Goal: Task Accomplishment & Management: Manage account settings

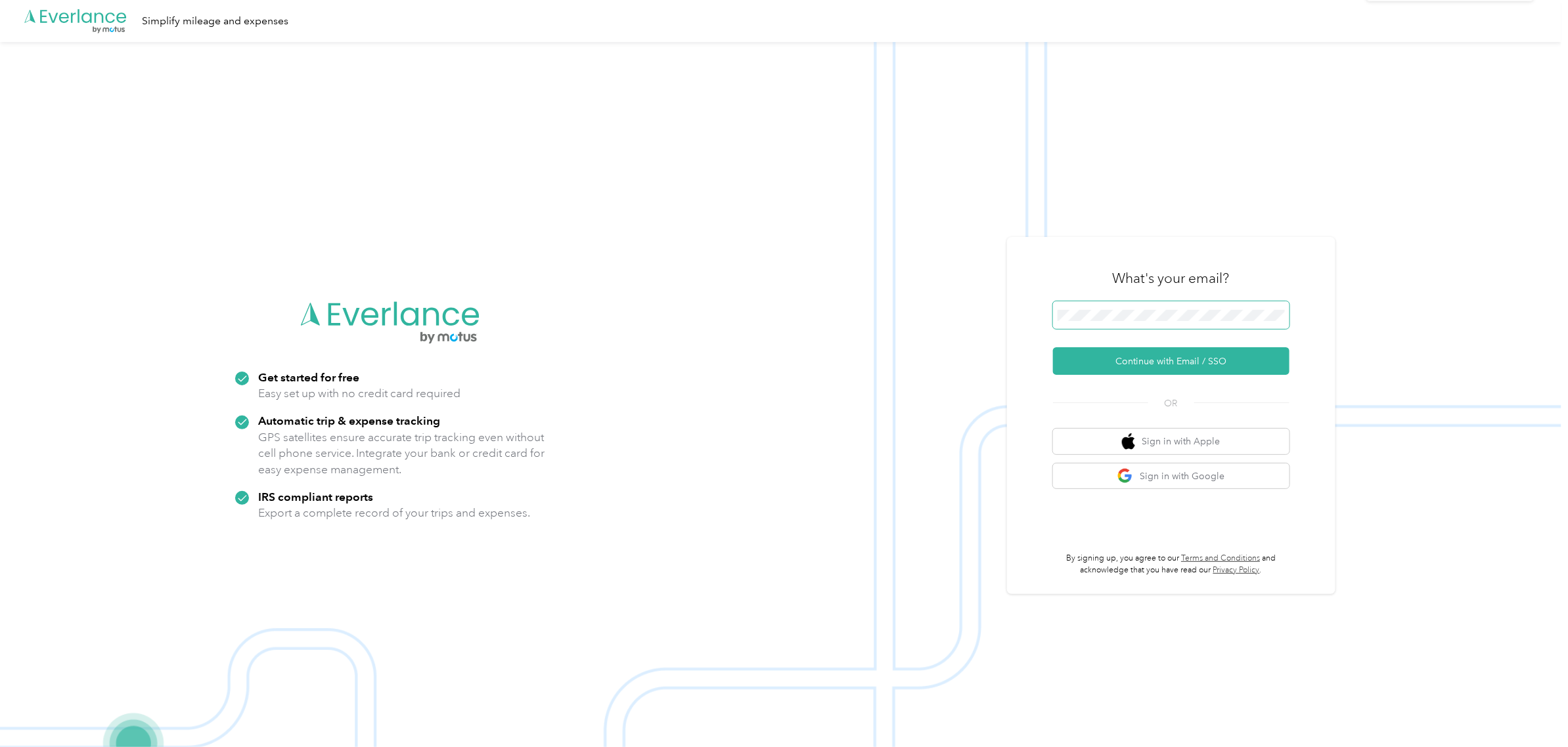
click at [1135, 304] on span at bounding box center [1171, 315] width 236 height 28
click at [1150, 355] on button "Continue with Email / SSO" at bounding box center [1171, 361] width 236 height 28
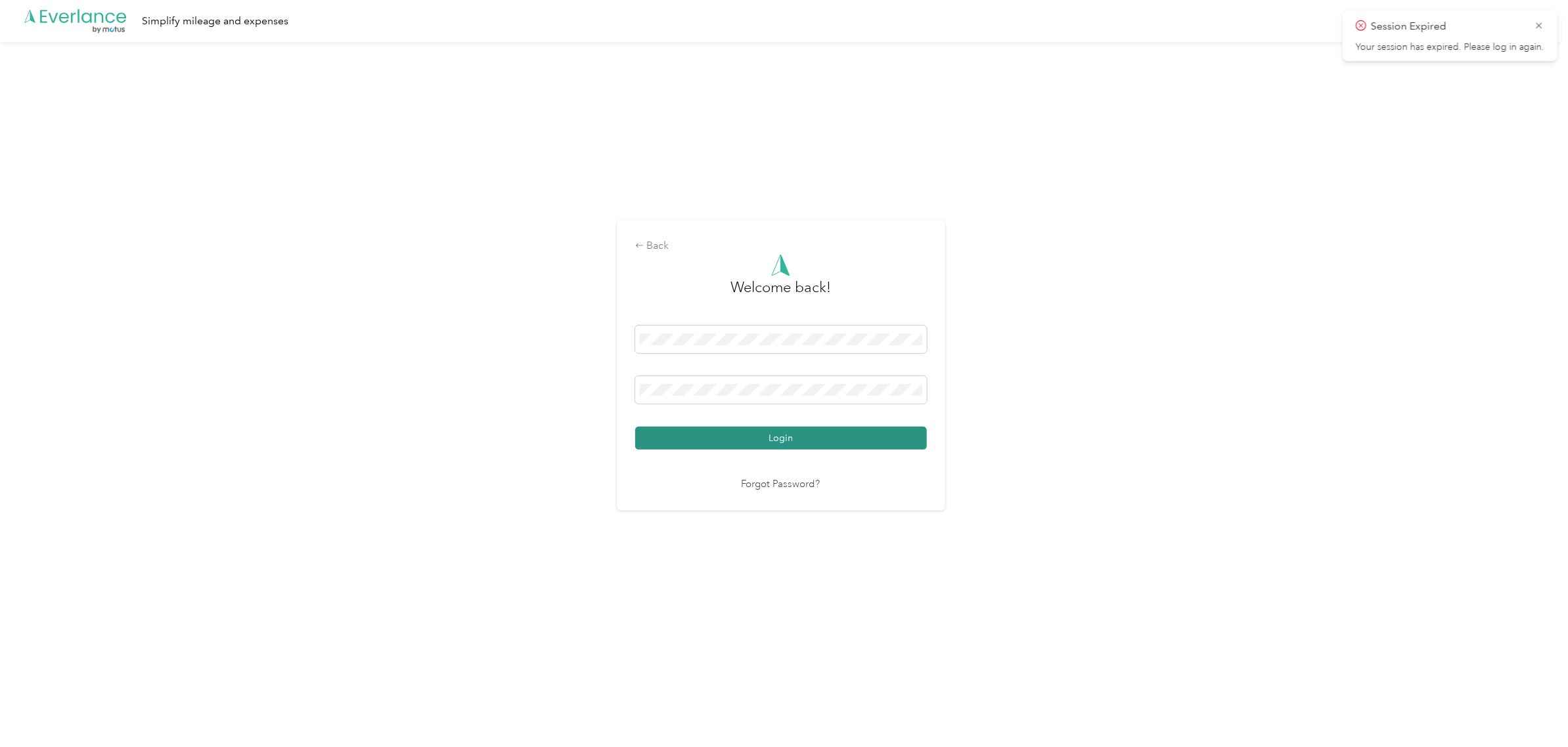
click at [858, 430] on button "Login" at bounding box center [780, 438] width 291 height 23
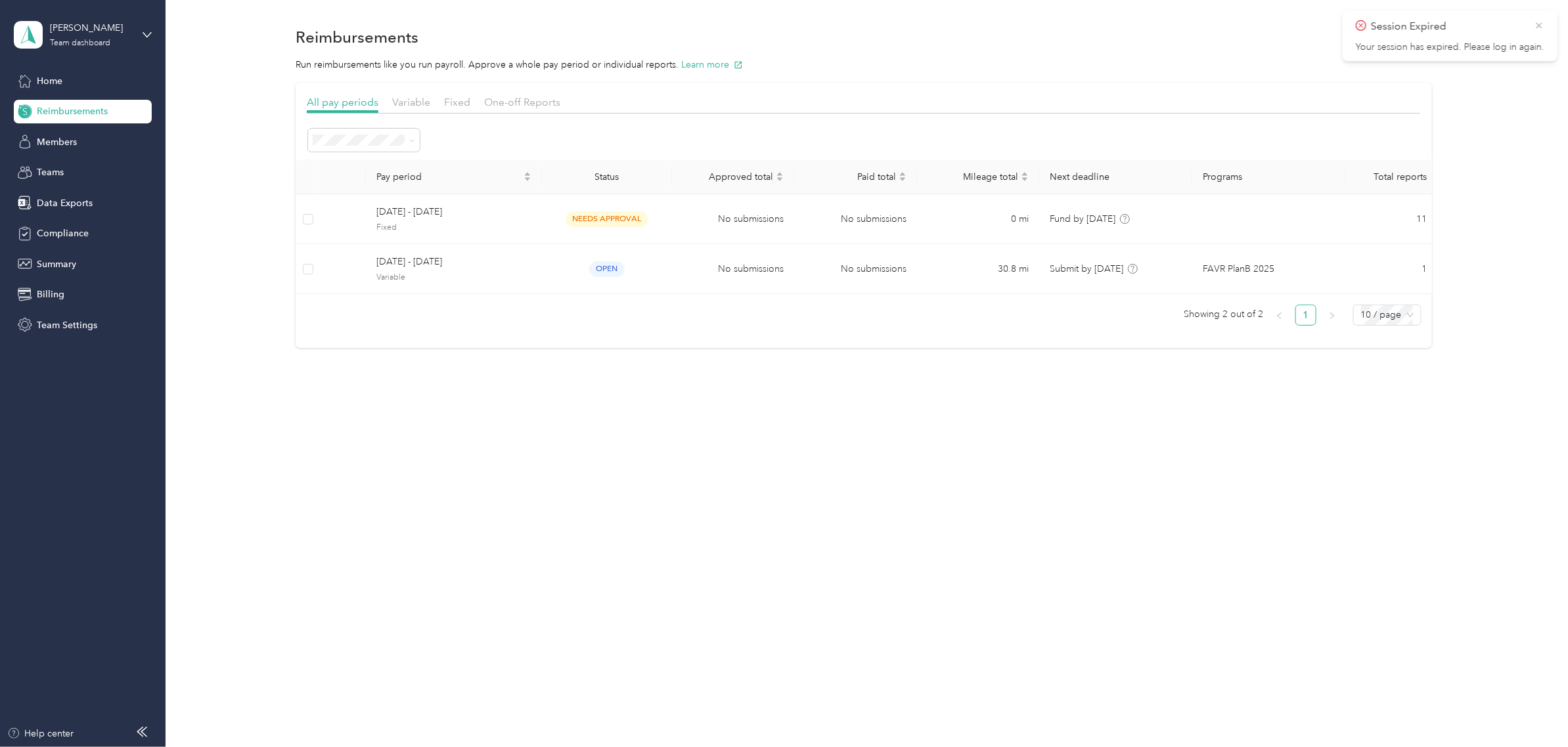
click at [1543, 24] on icon at bounding box center [1539, 25] width 10 height 12
click at [1043, 73] on section "Reimbursements Run reimbursements like you run payroll. Approve a whole pay per…" at bounding box center [864, 185] width 1364 height 325
